Goal: Obtain resource: Obtain resource

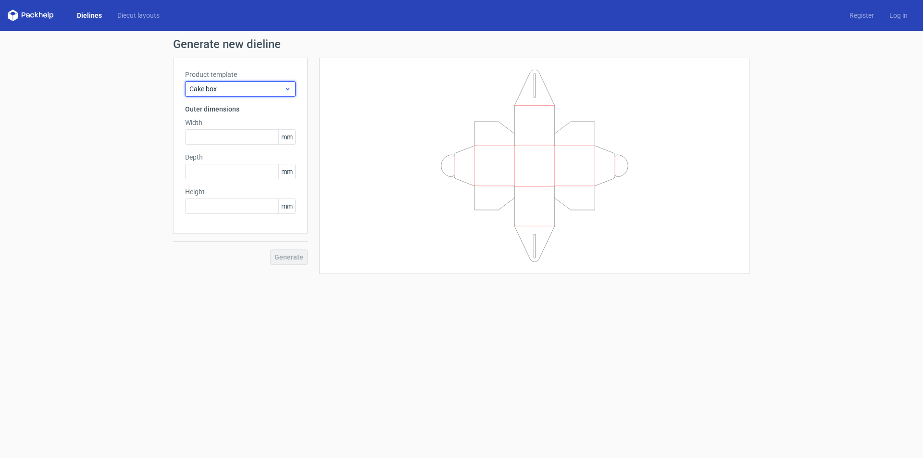
click at [285, 91] on icon at bounding box center [287, 89] width 7 height 8
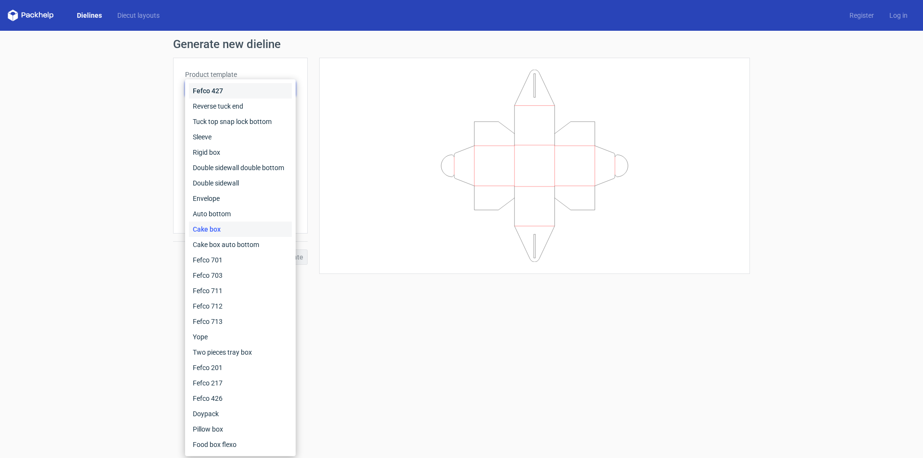
click at [285, 91] on div "Fefco 427" at bounding box center [240, 90] width 103 height 15
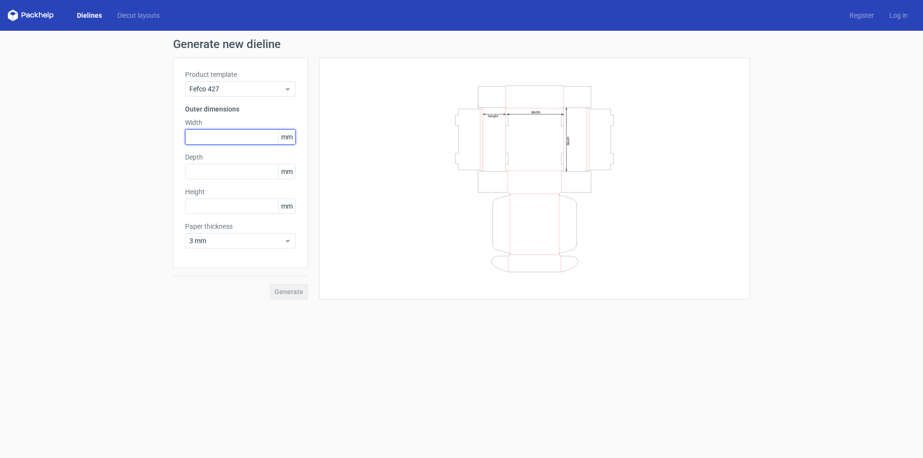
click at [232, 139] on input "text" at bounding box center [240, 136] width 111 height 15
type input "300"
click at [215, 168] on input "text" at bounding box center [240, 171] width 111 height 15
type input "300"
click at [224, 208] on input "text" at bounding box center [240, 206] width 111 height 15
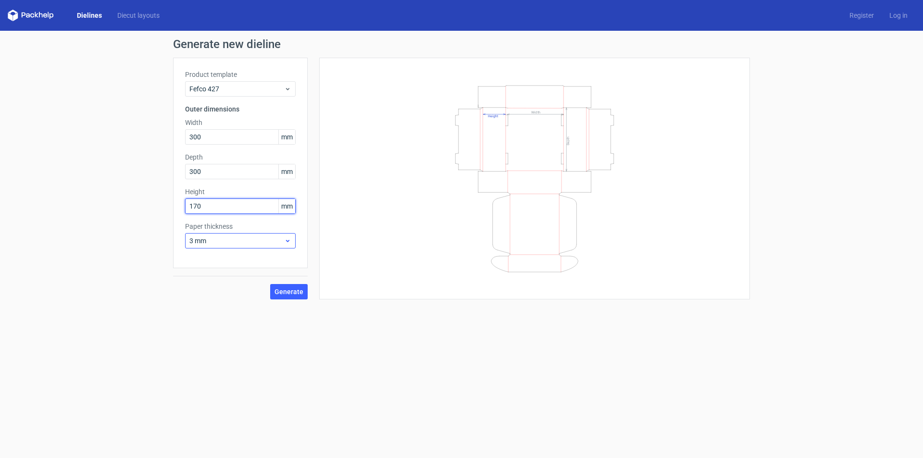
type input "170"
click at [228, 240] on span "3 mm" at bounding box center [237, 241] width 95 height 10
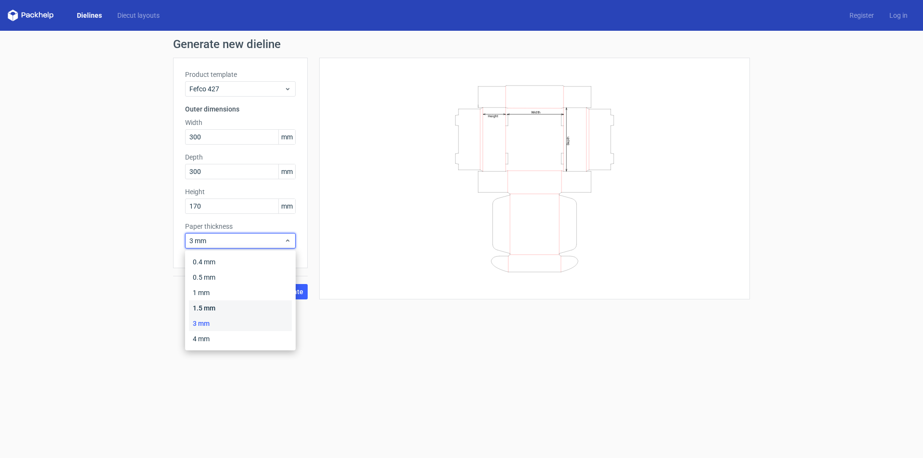
click at [214, 303] on div "1.5 mm" at bounding box center [240, 308] width 103 height 15
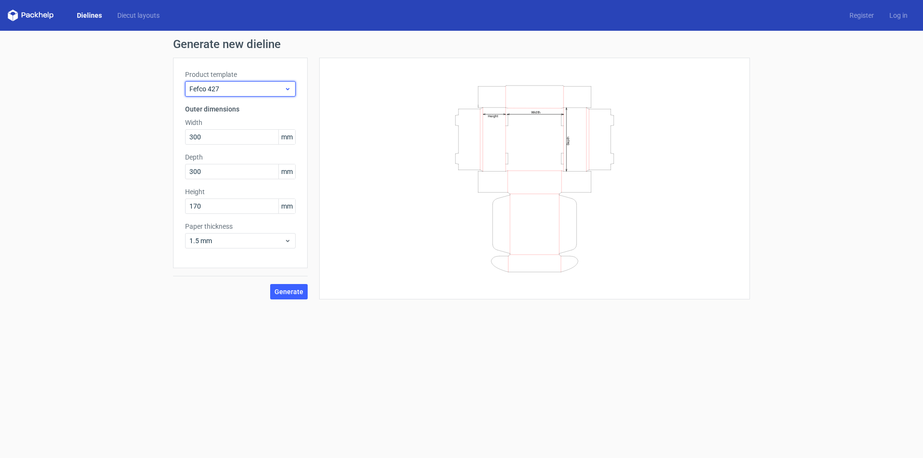
click at [279, 90] on span "Fefco 427" at bounding box center [237, 89] width 95 height 10
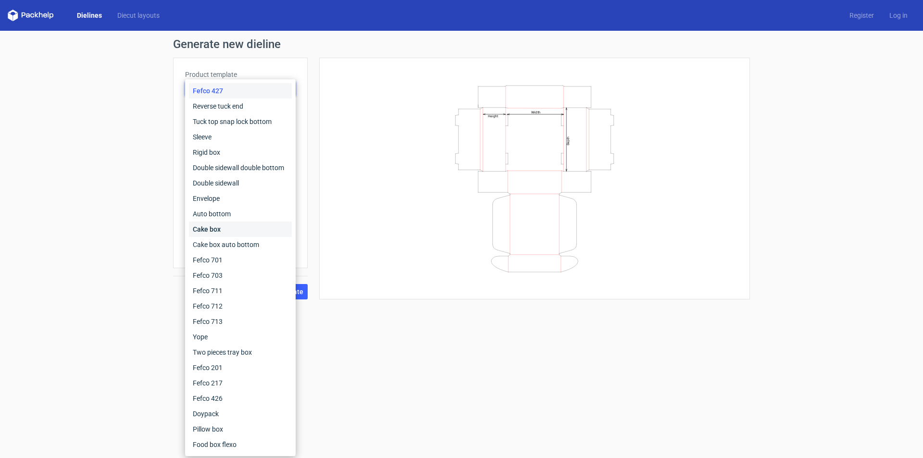
click at [227, 228] on div "Cake box" at bounding box center [240, 229] width 103 height 15
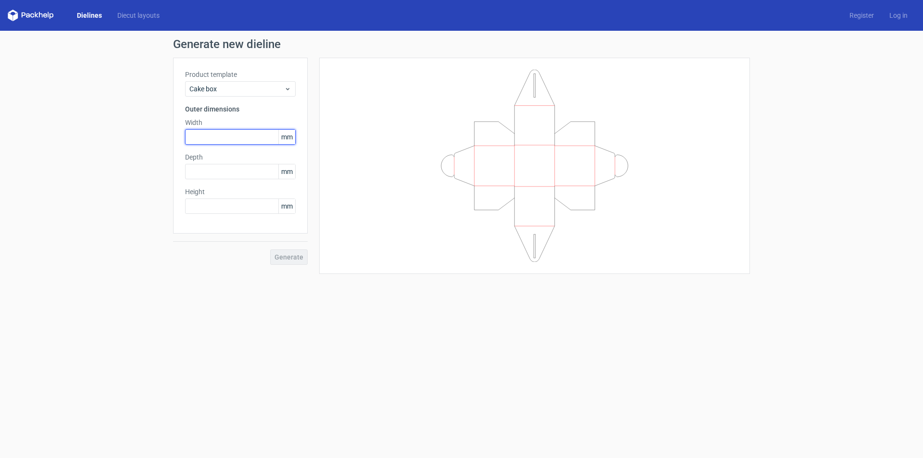
click at [212, 138] on input "text" at bounding box center [240, 136] width 111 height 15
type input "300"
click at [212, 168] on input "text" at bounding box center [240, 171] width 111 height 15
type input "300"
click at [213, 208] on input "text" at bounding box center [240, 206] width 111 height 15
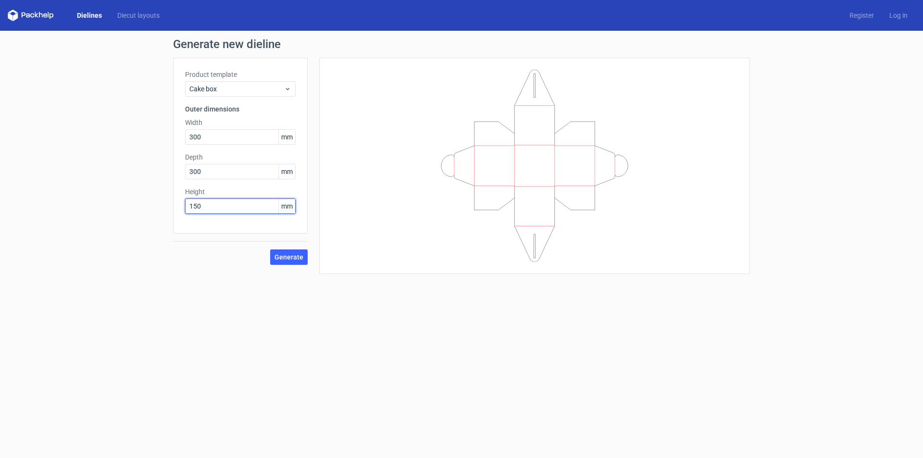
type input "150"
click at [289, 258] on span "Generate" at bounding box center [289, 257] width 29 height 7
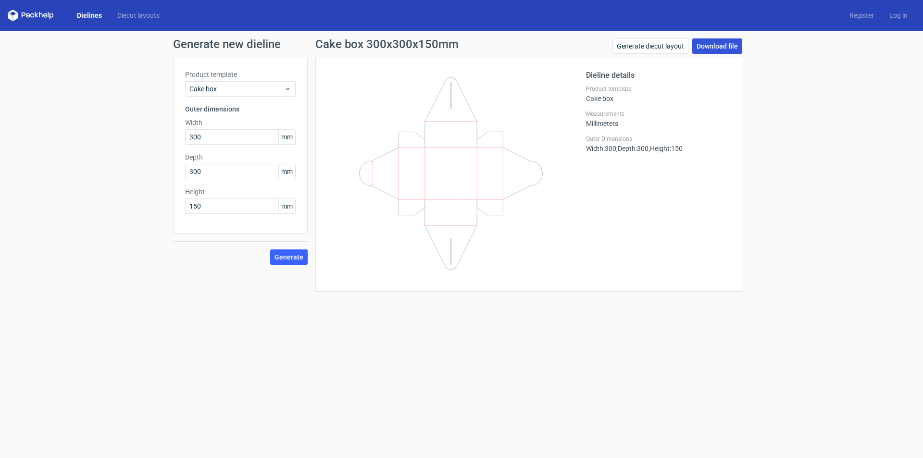
click at [706, 45] on link "Download file" at bounding box center [718, 45] width 50 height 15
click at [297, 259] on span "Generate" at bounding box center [289, 257] width 29 height 7
click at [711, 44] on link "Download file" at bounding box center [718, 45] width 50 height 15
click at [650, 46] on link "Generate diecut layout" at bounding box center [651, 45] width 76 height 15
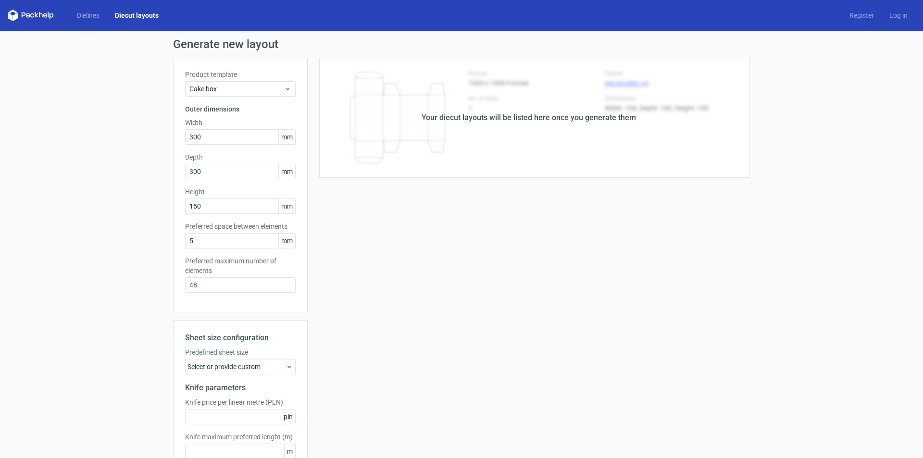
click at [548, 118] on div "Your diecut layouts will be listed here once you generate them" at bounding box center [529, 118] width 215 height 12
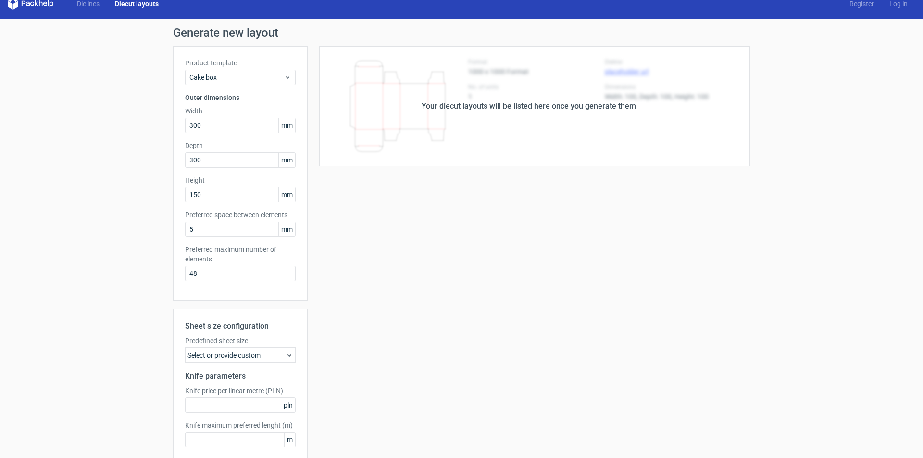
scroll to position [60, 0]
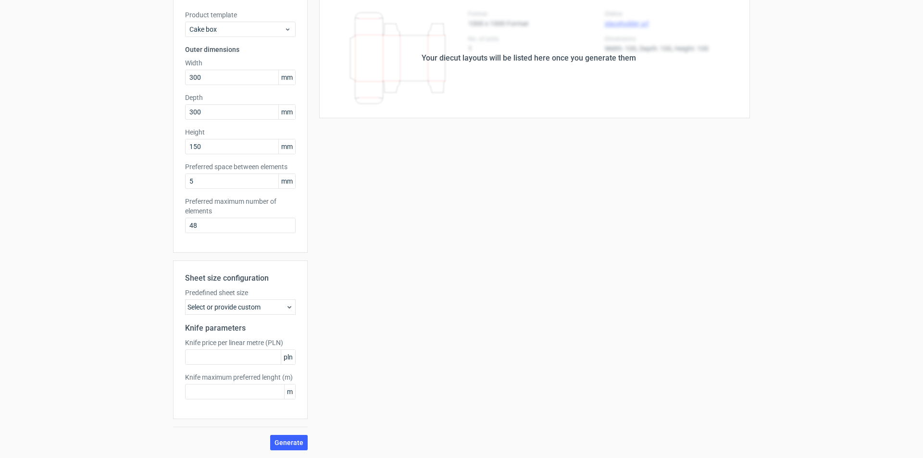
click at [224, 305] on div "Select or provide custom" at bounding box center [240, 307] width 111 height 15
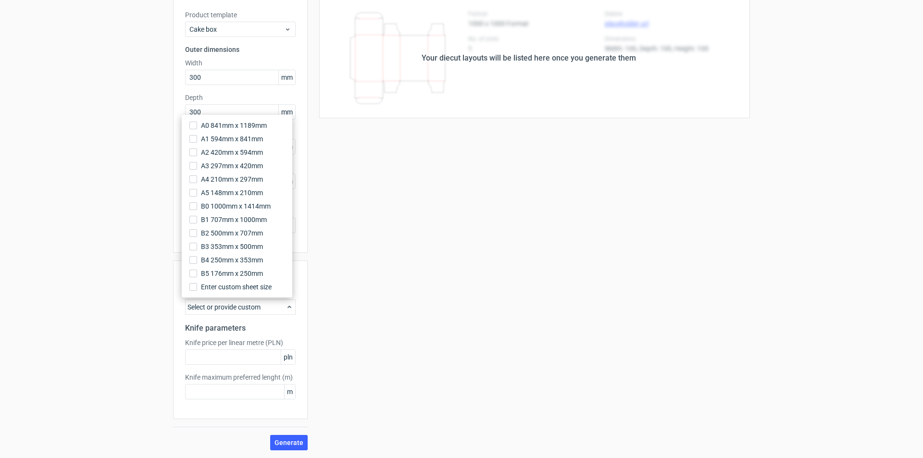
click at [224, 305] on div "Select or provide custom" at bounding box center [240, 307] width 111 height 15
click at [334, 316] on div "Your diecut layouts will be listed here once you generate them Height Depth Wid…" at bounding box center [529, 224] width 442 height 453
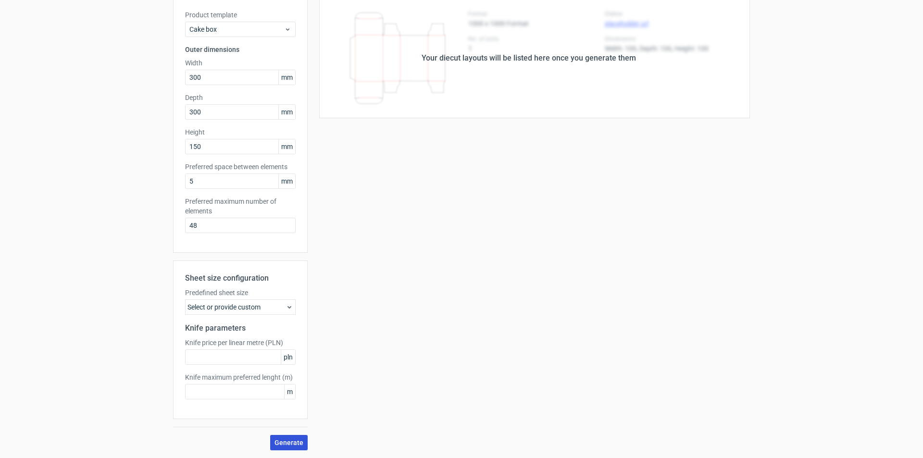
click at [283, 442] on span "Generate" at bounding box center [289, 443] width 29 height 7
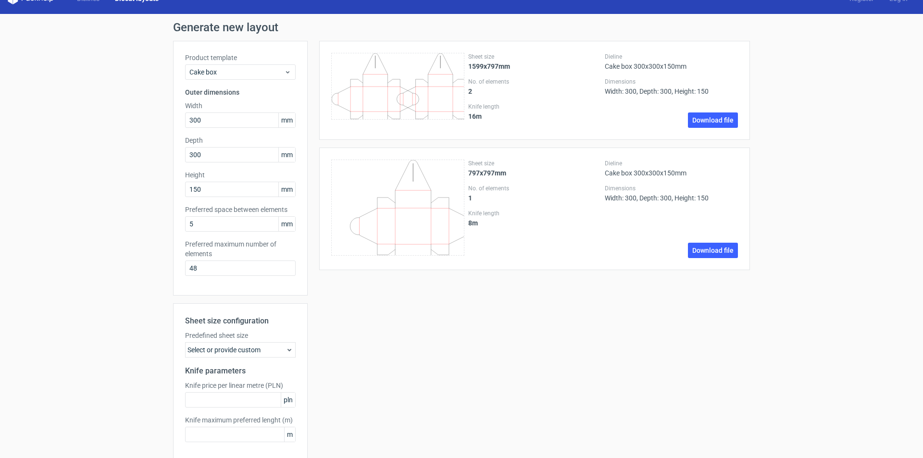
scroll to position [0, 0]
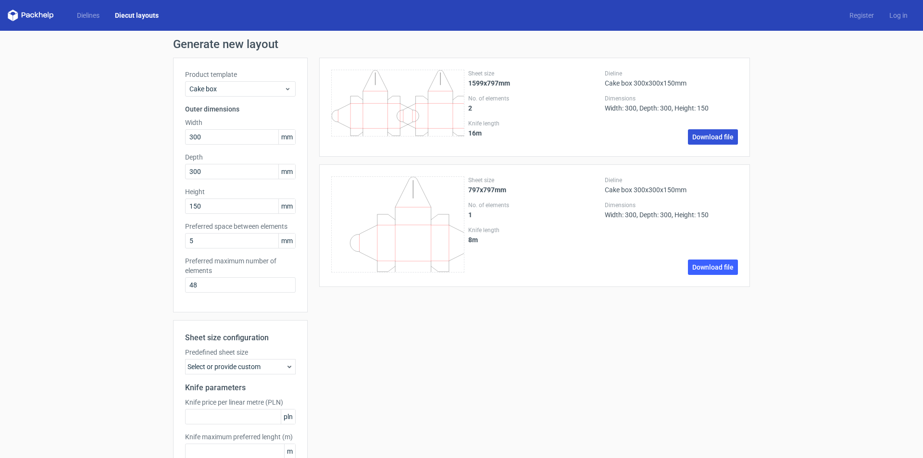
click at [699, 139] on link "Download file" at bounding box center [713, 136] width 50 height 15
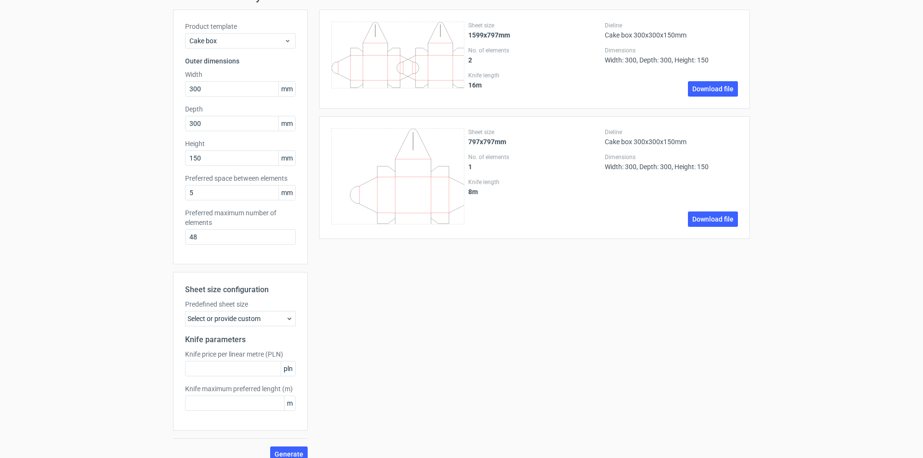
click at [232, 322] on div "Select or provide custom" at bounding box center [240, 318] width 111 height 15
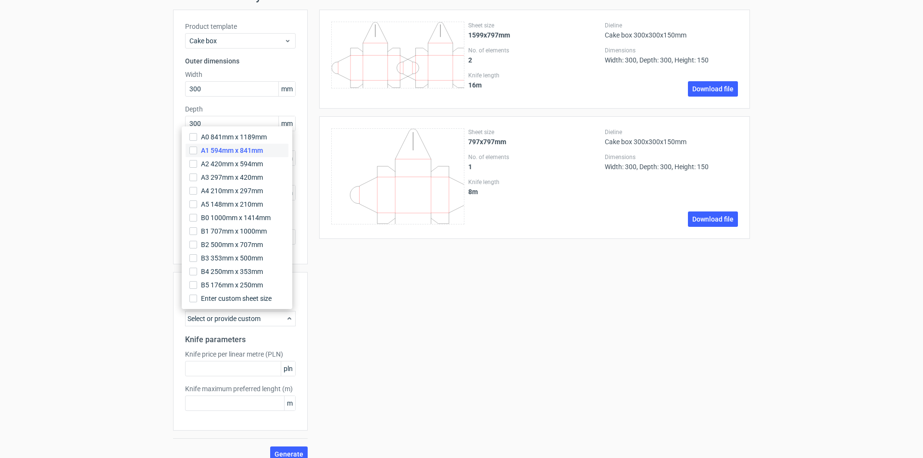
click at [219, 146] on span "A1 594mm x 841mm" at bounding box center [232, 151] width 62 height 10
click at [197, 147] on input "A1 594mm x 841mm" at bounding box center [194, 151] width 8 height 8
click at [366, 373] on div "\t \t \t \t \t \t \t \t \t \t \t \t \t \t \t \t \t \t \t \t \t \t \t \t \t \t \…" at bounding box center [529, 236] width 442 height 453
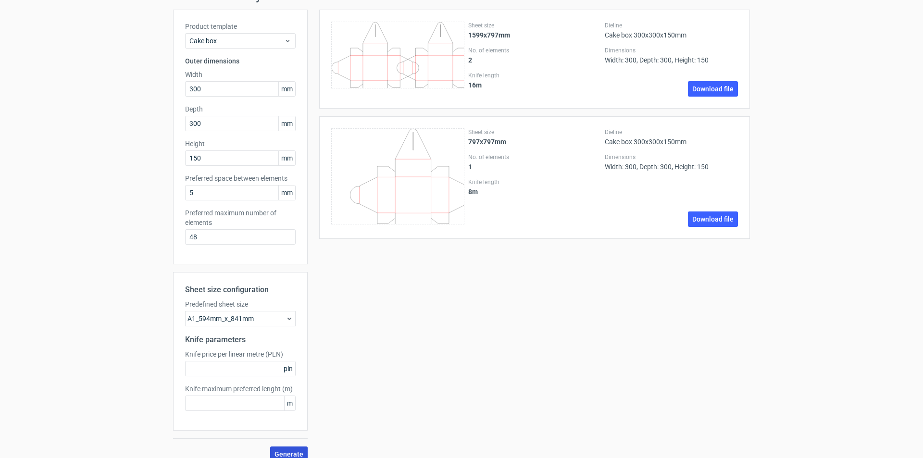
click at [293, 450] on button "Generate" at bounding box center [289, 454] width 38 height 15
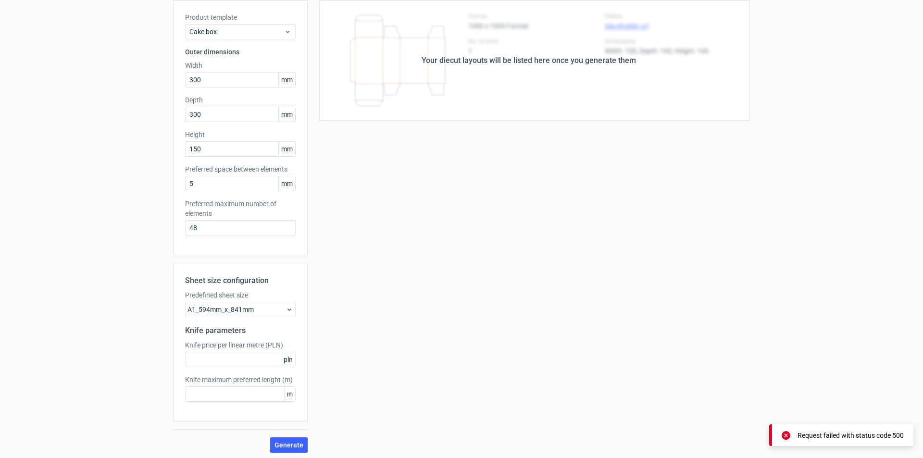
scroll to position [60, 0]
click at [282, 440] on span "Generate" at bounding box center [289, 443] width 29 height 7
click at [245, 309] on div "A1_594mm_x_841mm" at bounding box center [240, 307] width 111 height 15
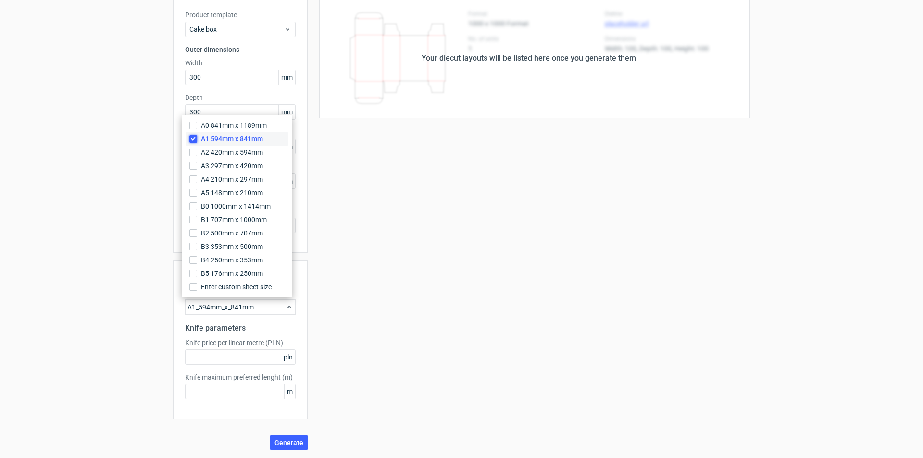
click at [195, 138] on input "A1 594mm x 841mm" at bounding box center [194, 139] width 8 height 8
click at [193, 127] on input "A0 841mm x 1189mm" at bounding box center [194, 126] width 8 height 8
click at [193, 126] on input "A0 841mm x 1189mm" at bounding box center [194, 126] width 8 height 8
click at [280, 442] on span "Generate" at bounding box center [289, 443] width 29 height 7
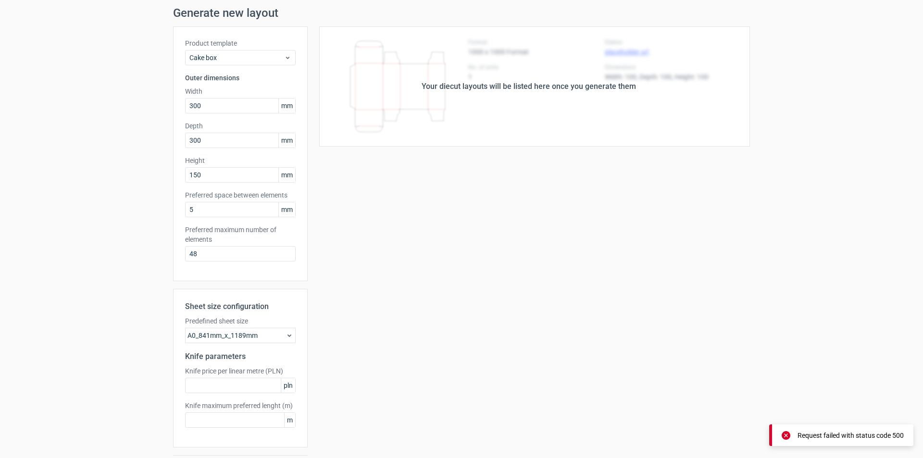
scroll to position [0, 0]
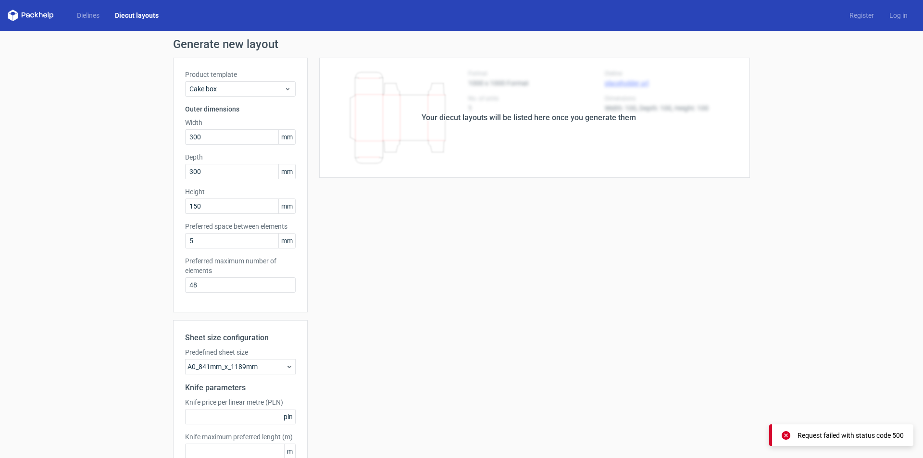
click at [138, 13] on link "Diecut layouts" at bounding box center [136, 16] width 59 height 10
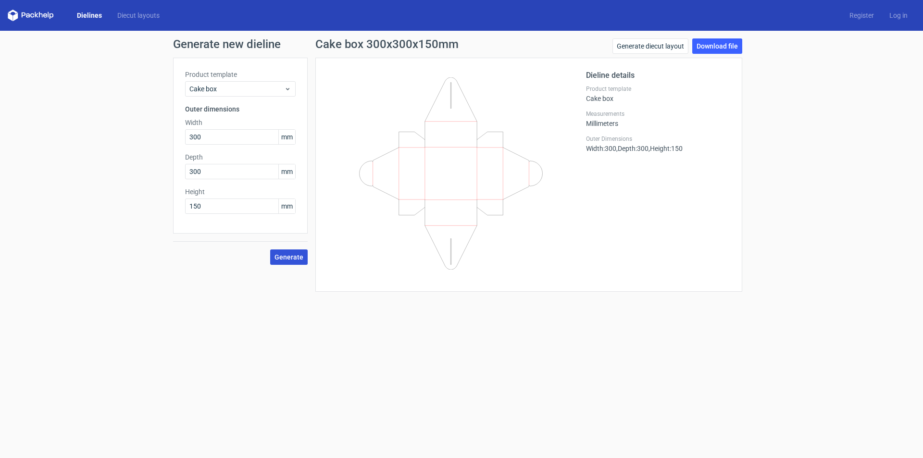
click at [299, 255] on span "Generate" at bounding box center [289, 257] width 29 height 7
click at [669, 46] on link "Generate diecut layout" at bounding box center [651, 45] width 76 height 15
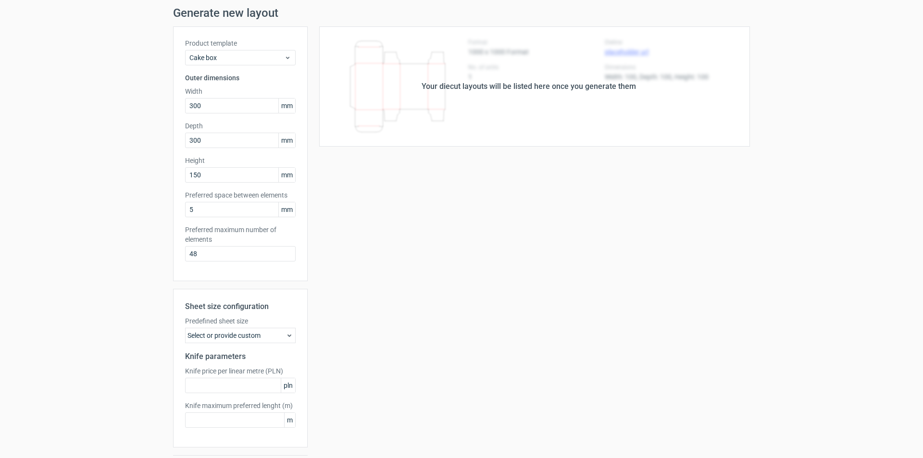
scroll to position [48, 0]
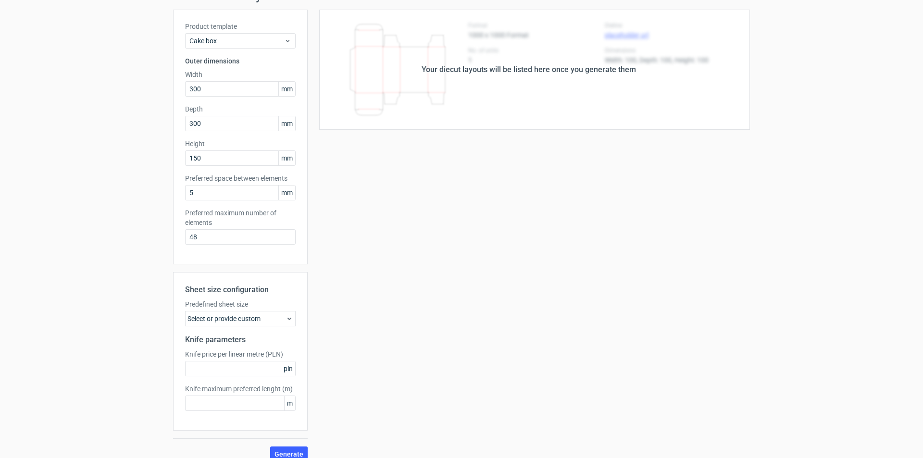
click at [289, 317] on icon at bounding box center [290, 319] width 8 height 8
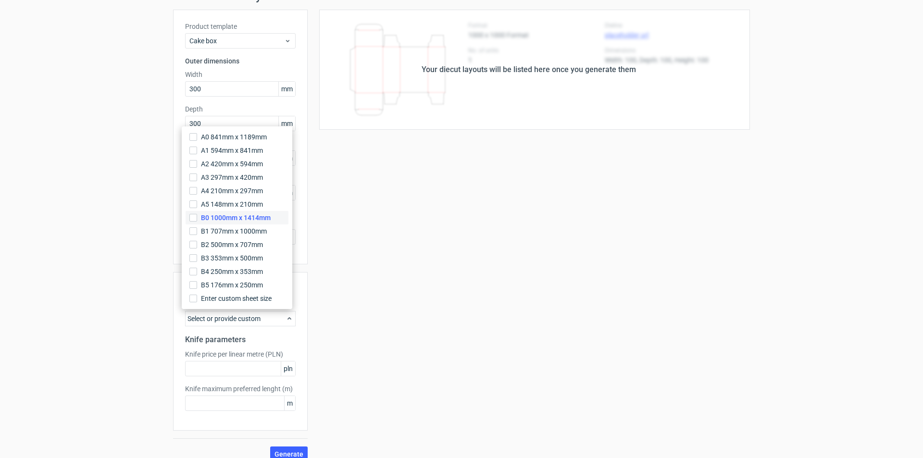
click at [218, 218] on span "B0 1000mm x 1414mm" at bounding box center [236, 218] width 70 height 10
click at [197, 218] on input "B0 1000mm x 1414mm" at bounding box center [194, 218] width 8 height 8
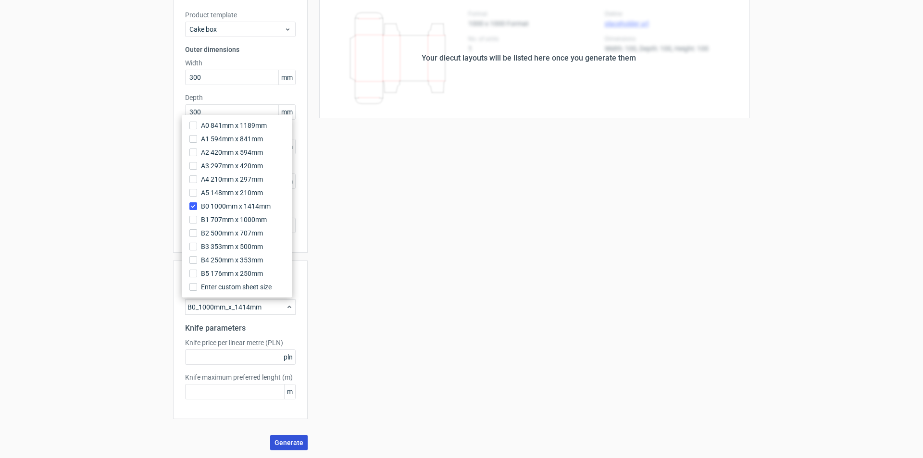
click at [287, 442] on span "Generate" at bounding box center [289, 443] width 29 height 7
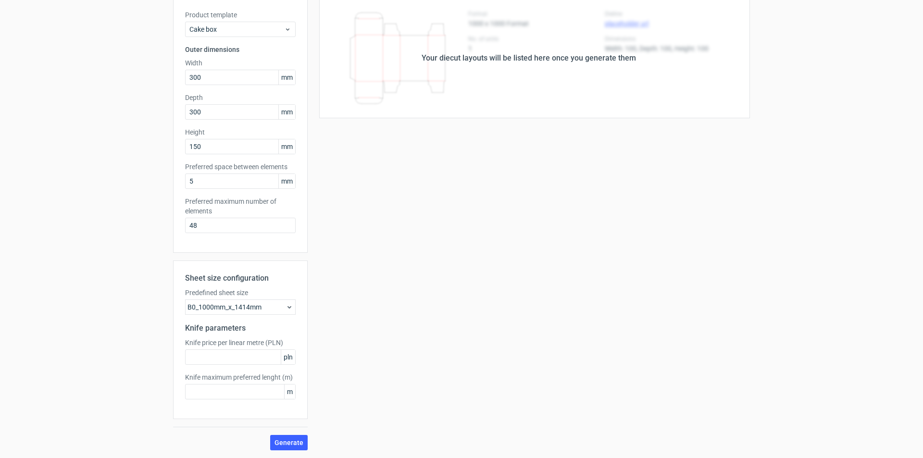
click at [281, 311] on div "B0_1000mm_x_1414mm" at bounding box center [240, 307] width 111 height 15
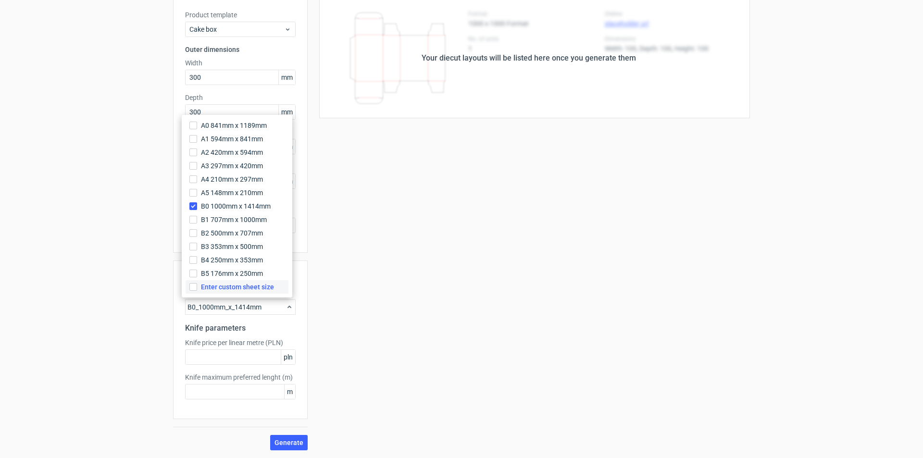
click at [260, 286] on span "Enter custom sheet size" at bounding box center [237, 287] width 73 height 10
click at [197, 286] on input "Enter custom sheet size" at bounding box center [194, 287] width 8 height 8
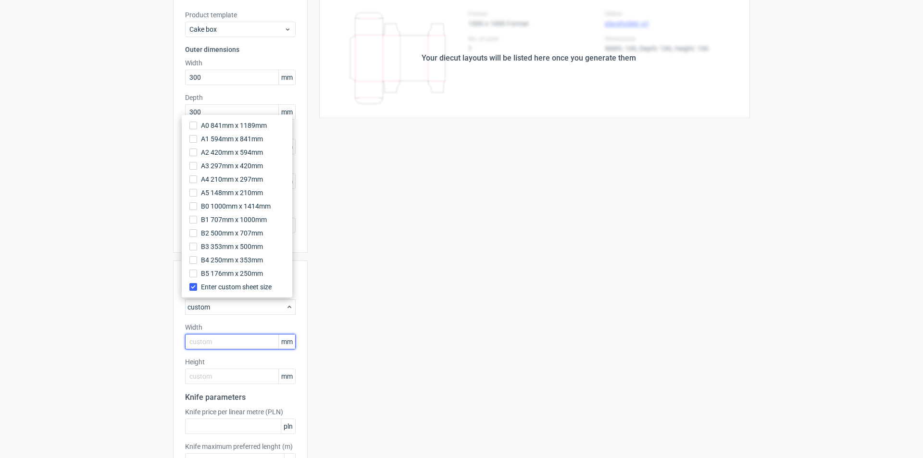
click at [222, 345] on input "text" at bounding box center [240, 341] width 111 height 15
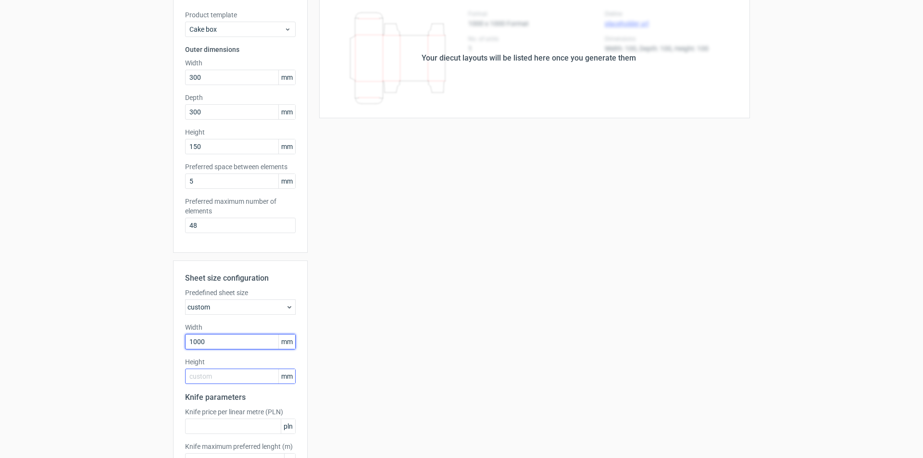
type input "1000"
click at [211, 378] on input "text" at bounding box center [240, 376] width 111 height 15
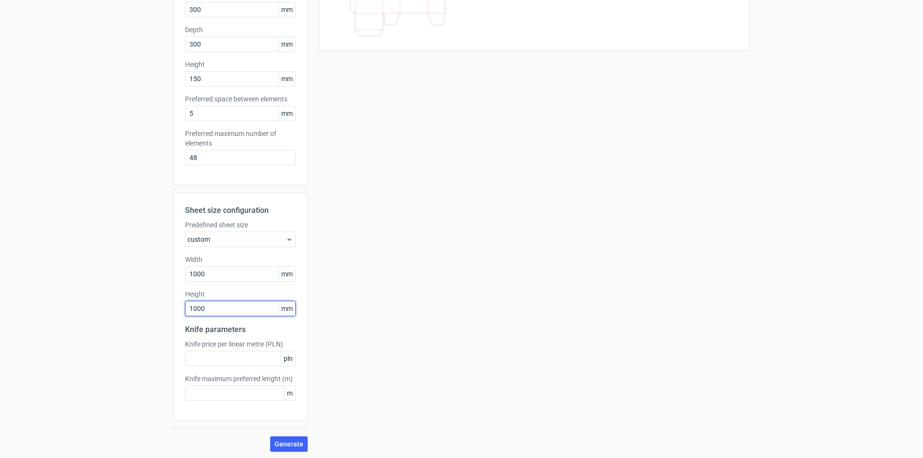
scroll to position [129, 0]
click at [288, 441] on span "Generate" at bounding box center [289, 443] width 29 height 7
drag, startPoint x: 248, startPoint y: 306, endPoint x: 167, endPoint y: 305, distance: 81.3
click at [167, 305] on div "Generate new layout Product template Cake box Outer dimensions Width 300 mm Dep…" at bounding box center [461, 180] width 923 height 556
click at [290, 441] on span "Generate" at bounding box center [289, 443] width 29 height 7
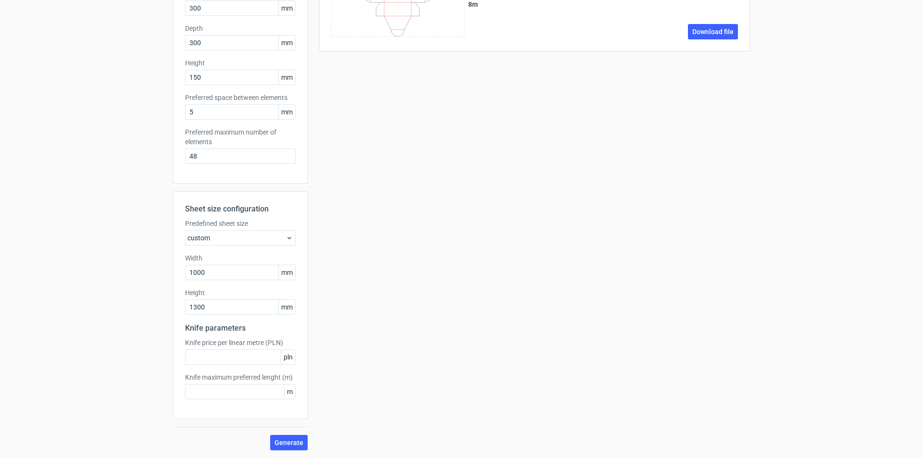
scroll to position [0, 0]
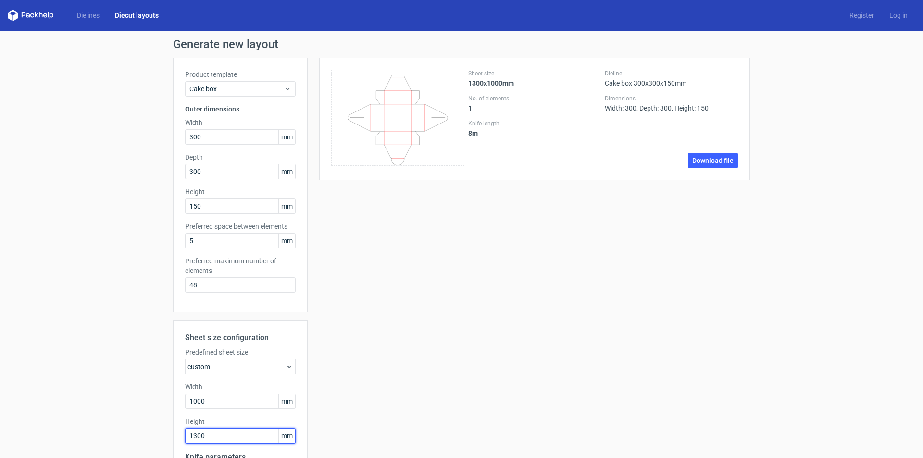
drag, startPoint x: 233, startPoint y: 438, endPoint x: 152, endPoint y: 437, distance: 81.3
click at [152, 437] on div "Generate new layout Product template Cake box Outer dimensions Width 300 mm Dep…" at bounding box center [461, 309] width 923 height 556
type input "1450"
click at [702, 159] on link "Download file" at bounding box center [713, 160] width 50 height 15
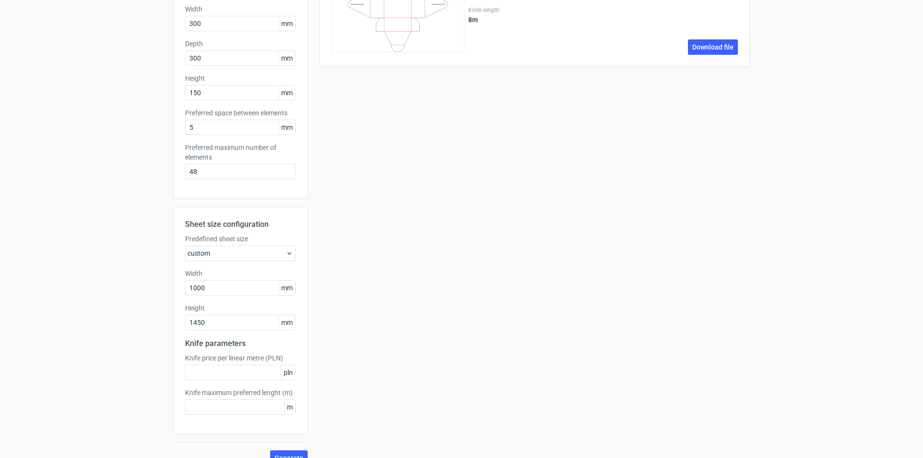
scroll to position [129, 0]
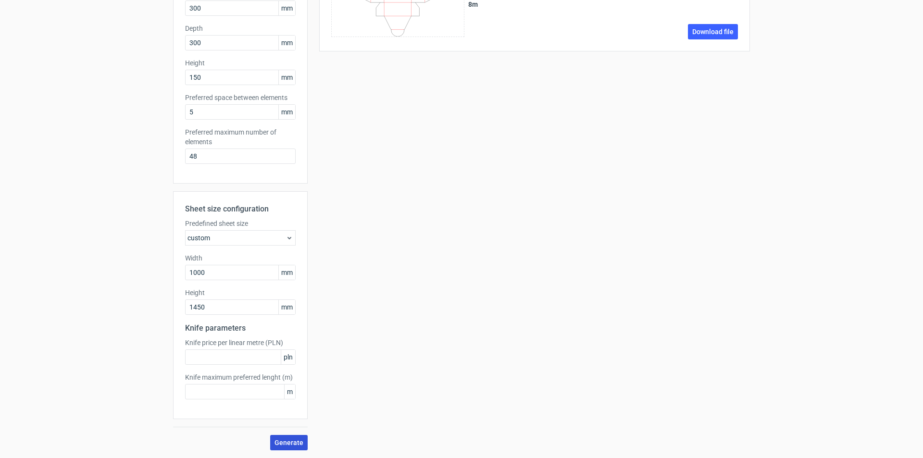
click at [275, 436] on button "Generate" at bounding box center [289, 442] width 38 height 15
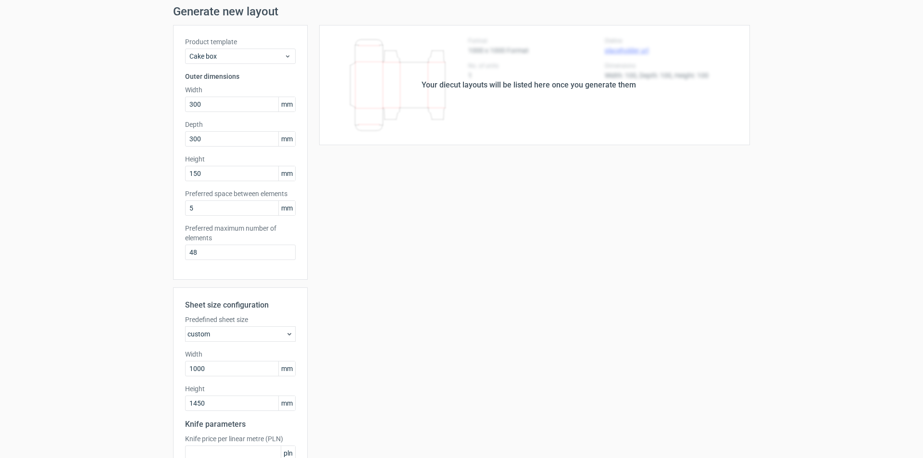
scroll to position [0, 0]
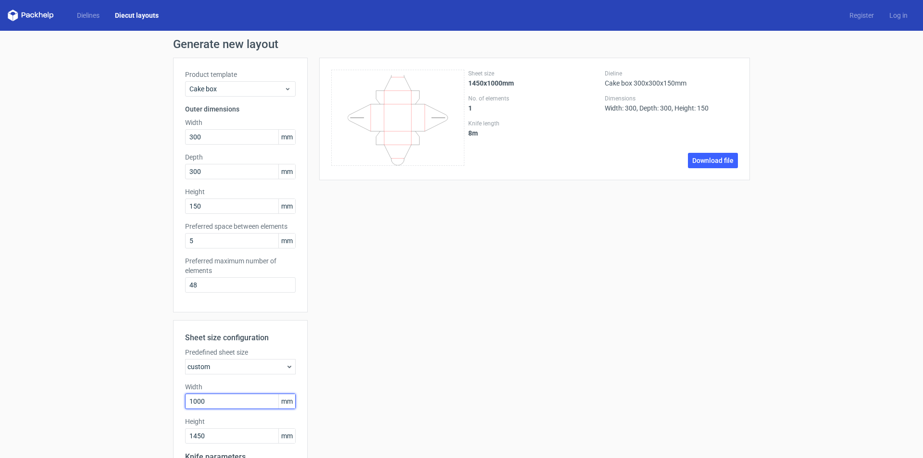
click at [221, 401] on input "1000" at bounding box center [240, 401] width 111 height 15
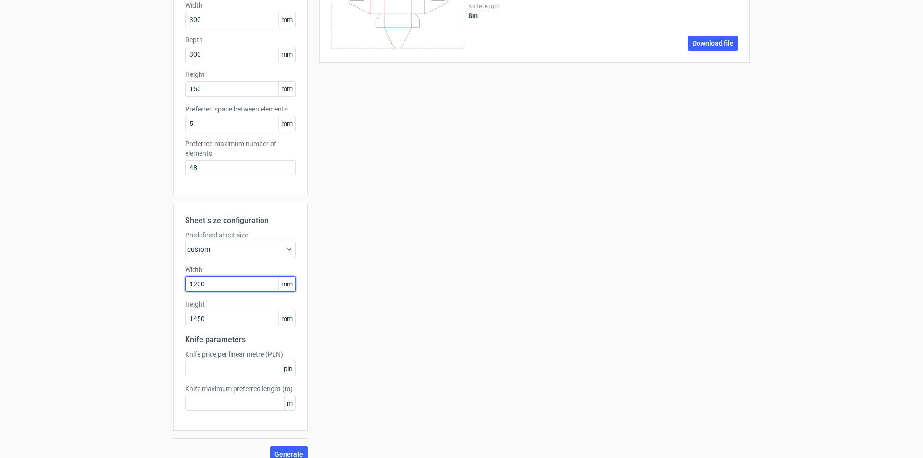
scroll to position [129, 0]
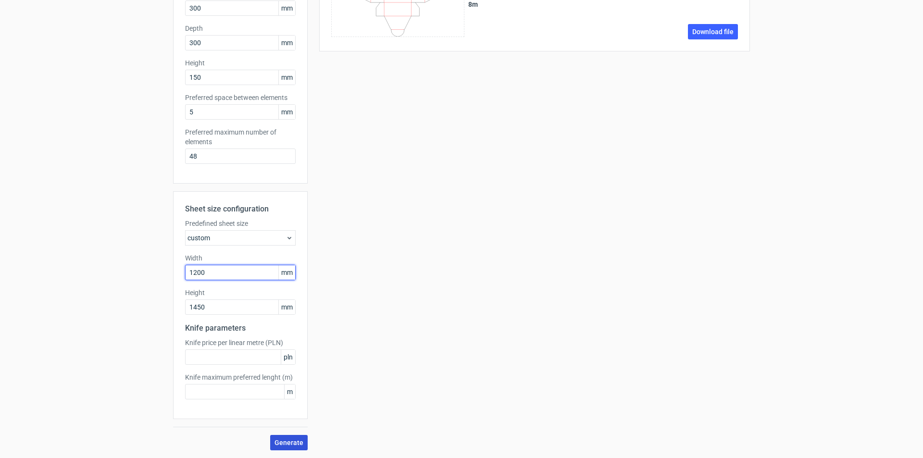
type input "1200"
click at [278, 441] on span "Generate" at bounding box center [289, 443] width 29 height 7
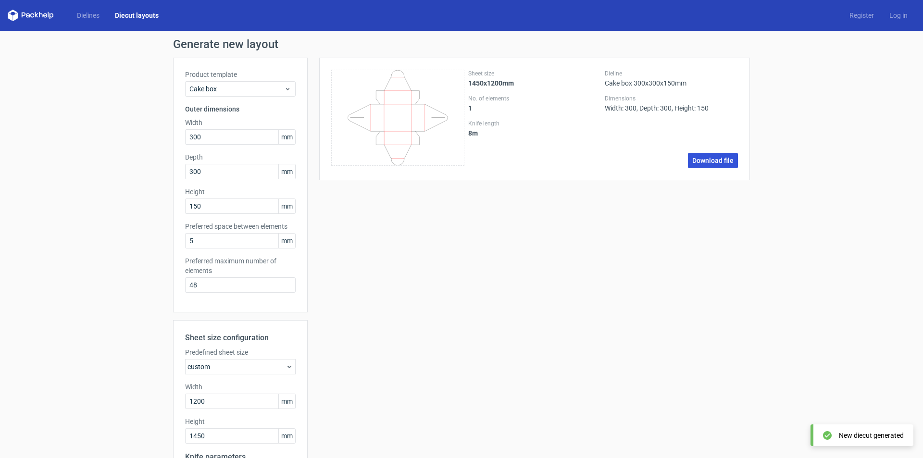
click at [700, 160] on link "Download file" at bounding box center [713, 160] width 50 height 15
